Goal: Task Accomplishment & Management: Use online tool/utility

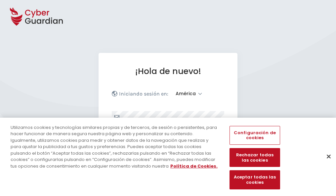
select select "América"
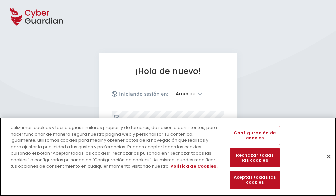
scroll to position [86, 0]
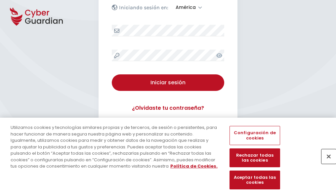
click at [325, 163] on button "Cerrar" at bounding box center [328, 156] width 15 height 15
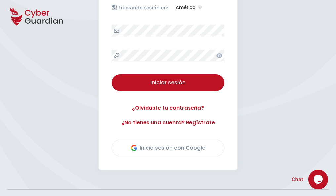
scroll to position [150, 0]
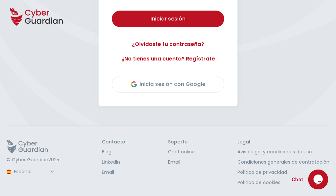
click at [112, 11] on button "Iniciar sesión" at bounding box center [168, 19] width 112 height 17
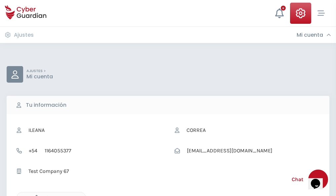
click at [35, 195] on icon "button" at bounding box center [35, 198] width 6 height 6
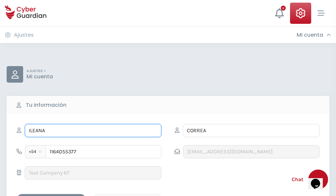
click at [93, 131] on input "ILEANA" at bounding box center [93, 130] width 137 height 13
type input "I"
type input "Purificación"
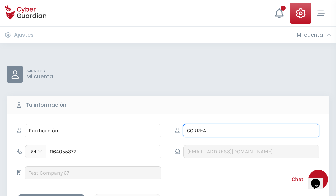
click at [251, 131] on input "CORREA" at bounding box center [251, 130] width 137 height 13
type input "C"
type input "Camacho"
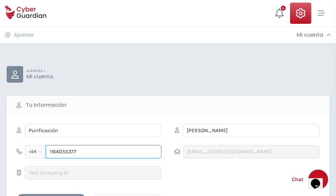
click at [103, 152] on input "1164055377" at bounding box center [104, 151] width 116 height 13
type input "1"
type input "4703104693"
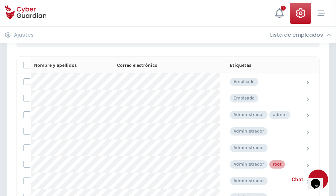
scroll to position [333, 0]
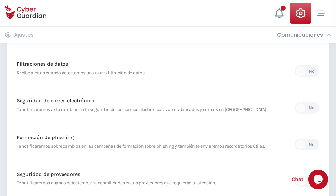
scroll to position [348, 0]
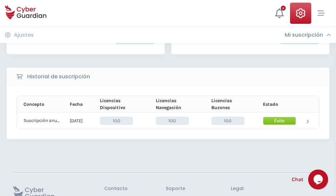
scroll to position [168, 0]
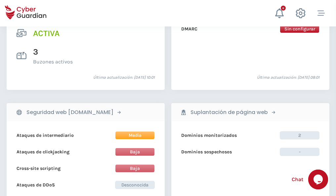
scroll to position [672, 0]
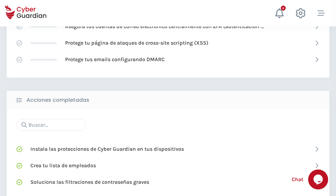
scroll to position [440, 0]
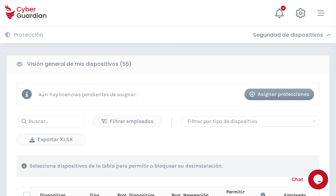
scroll to position [584, 0]
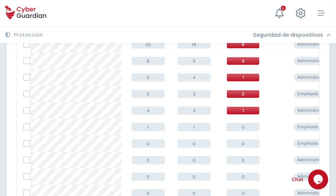
scroll to position [333, 0]
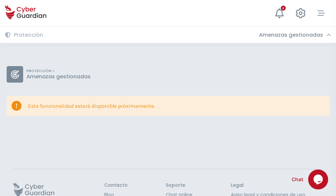
scroll to position [43, 0]
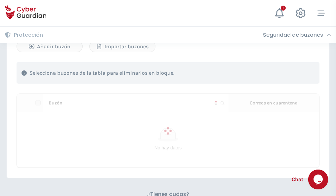
scroll to position [283, 0]
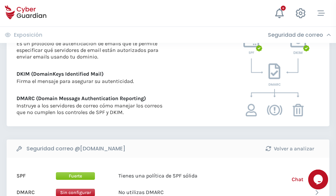
scroll to position [357, 0]
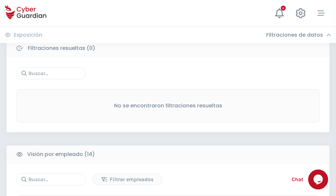
scroll to position [597, 0]
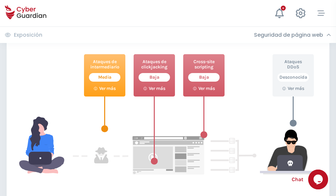
scroll to position [360, 0]
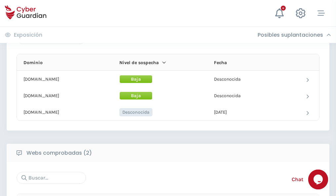
scroll to position [397, 0]
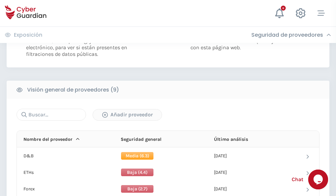
scroll to position [476, 0]
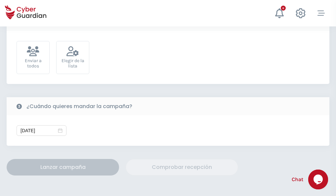
scroll to position [242, 0]
